Goal: Information Seeking & Learning: Find specific fact

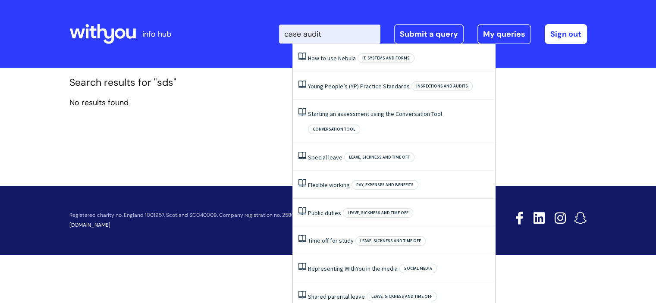
type input "case audit"
click button "Search" at bounding box center [0, 0] width 0 height 0
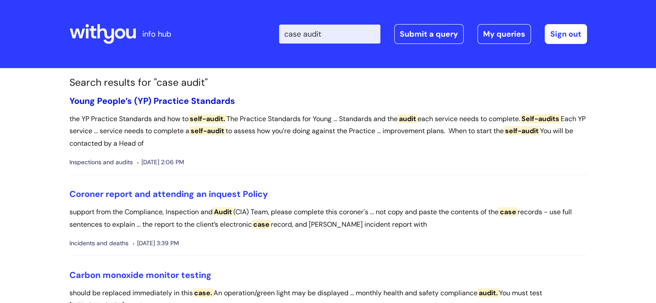
click at [186, 101] on link "Young People’s (YP) Practice Standards" at bounding box center [152, 100] width 166 height 11
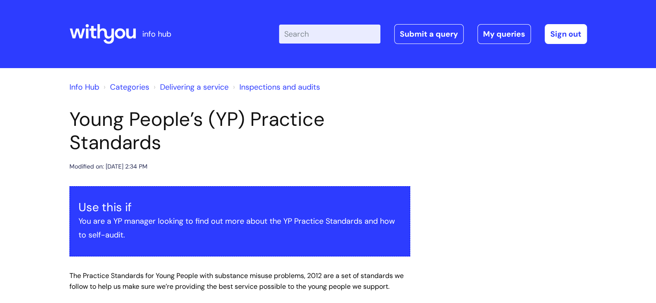
click at [352, 29] on input "Enter your search term here..." at bounding box center [329, 34] width 101 height 19
